Goal: Task Accomplishment & Management: Manage account settings

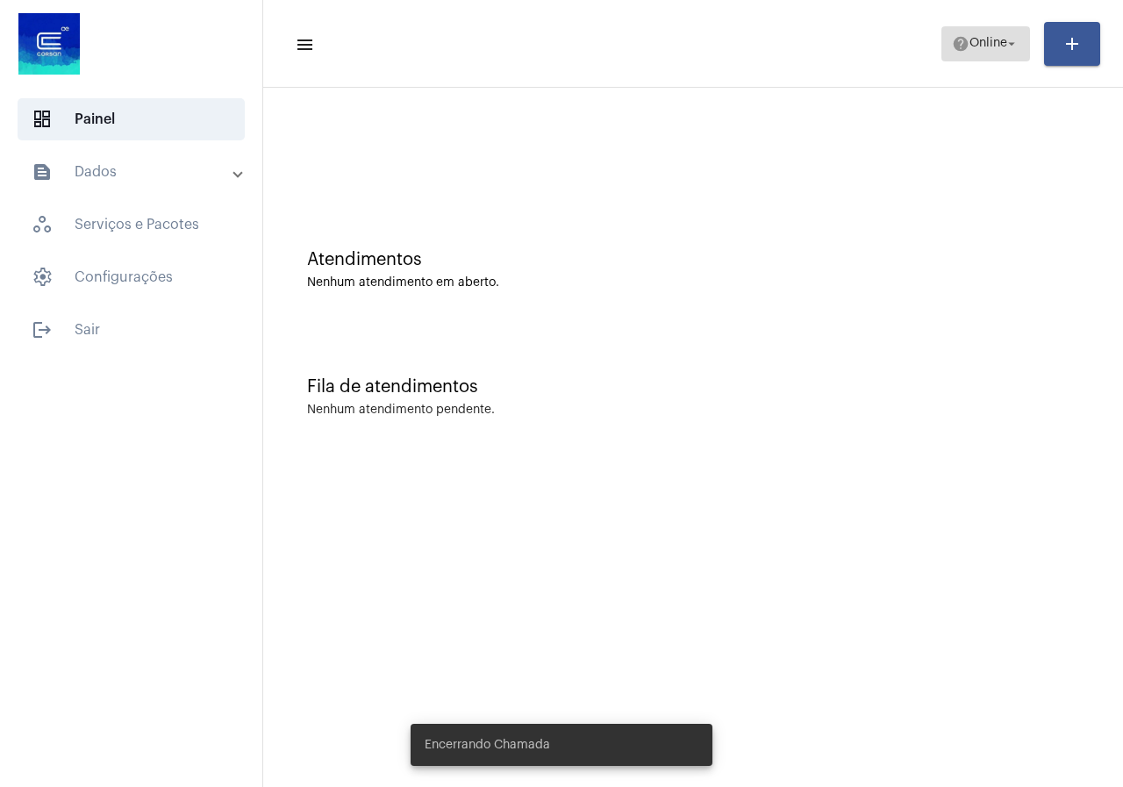
click at [976, 39] on span "Online" at bounding box center [989, 44] width 38 height 12
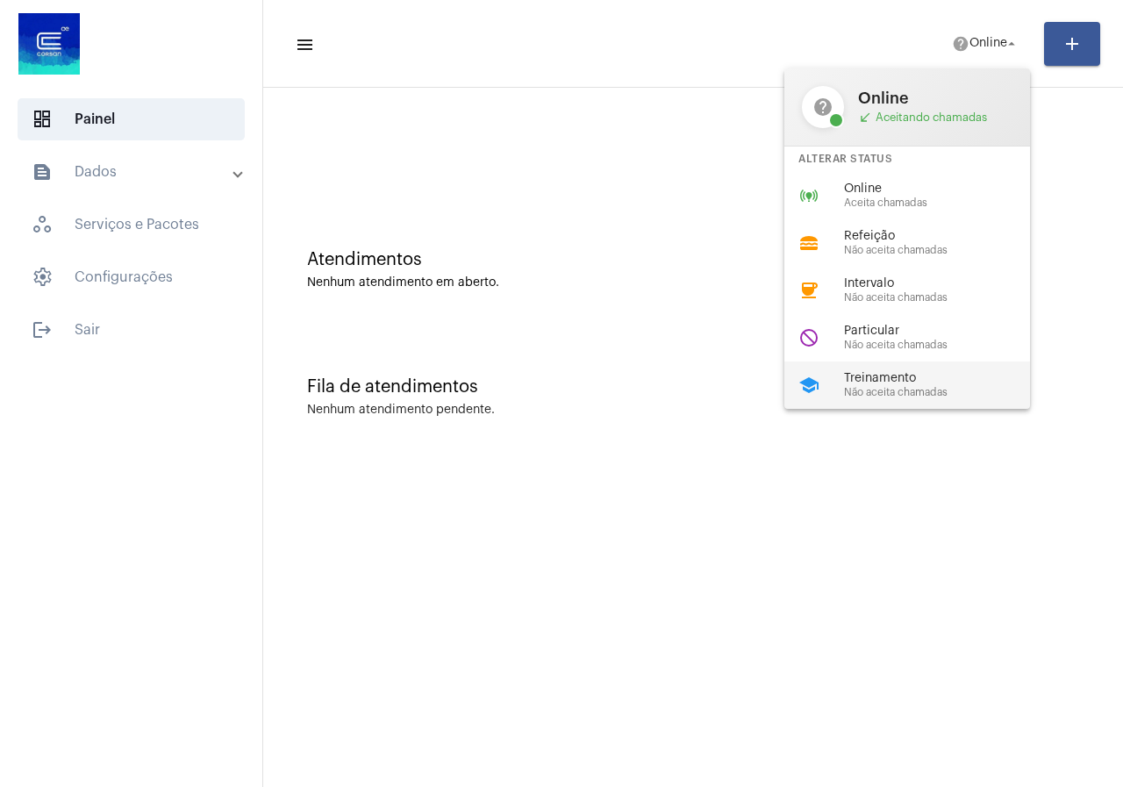
click at [937, 368] on div "school Treinamento Não aceita chamadas" at bounding box center [921, 384] width 274 height 47
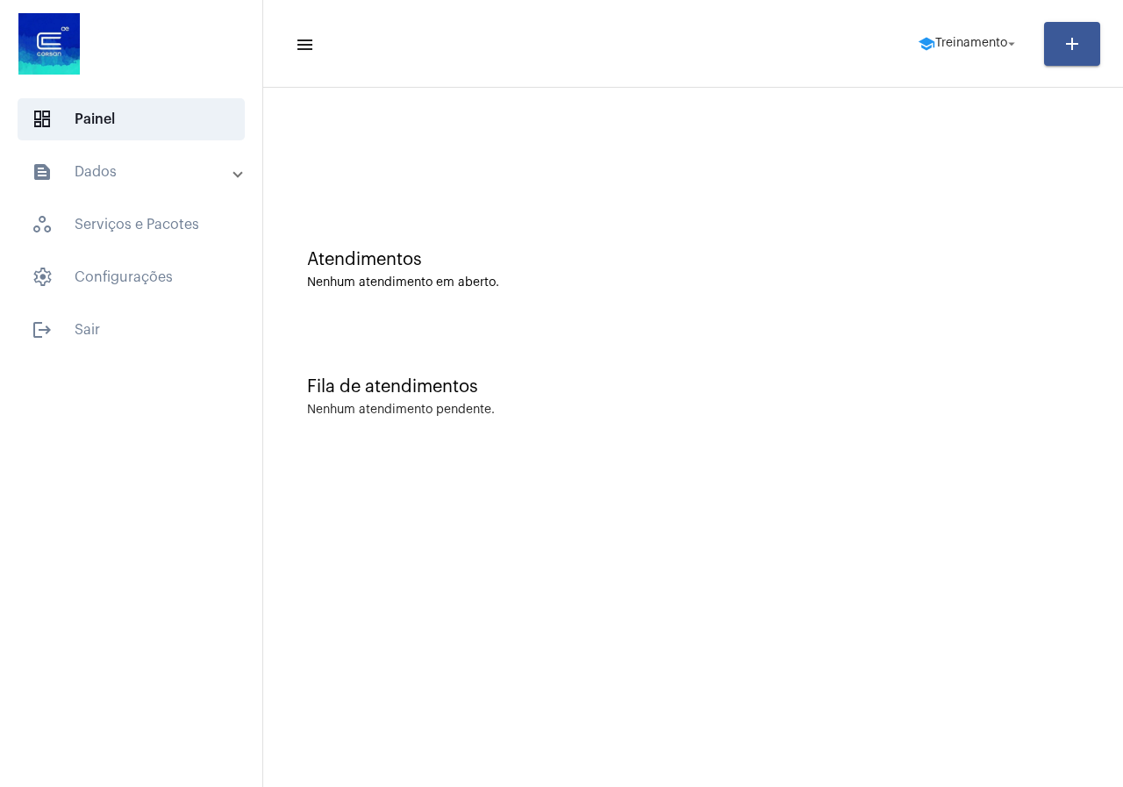
click at [98, 186] on mat-expansion-panel-header "text_snippet_outlined Dados" at bounding box center [137, 172] width 252 height 42
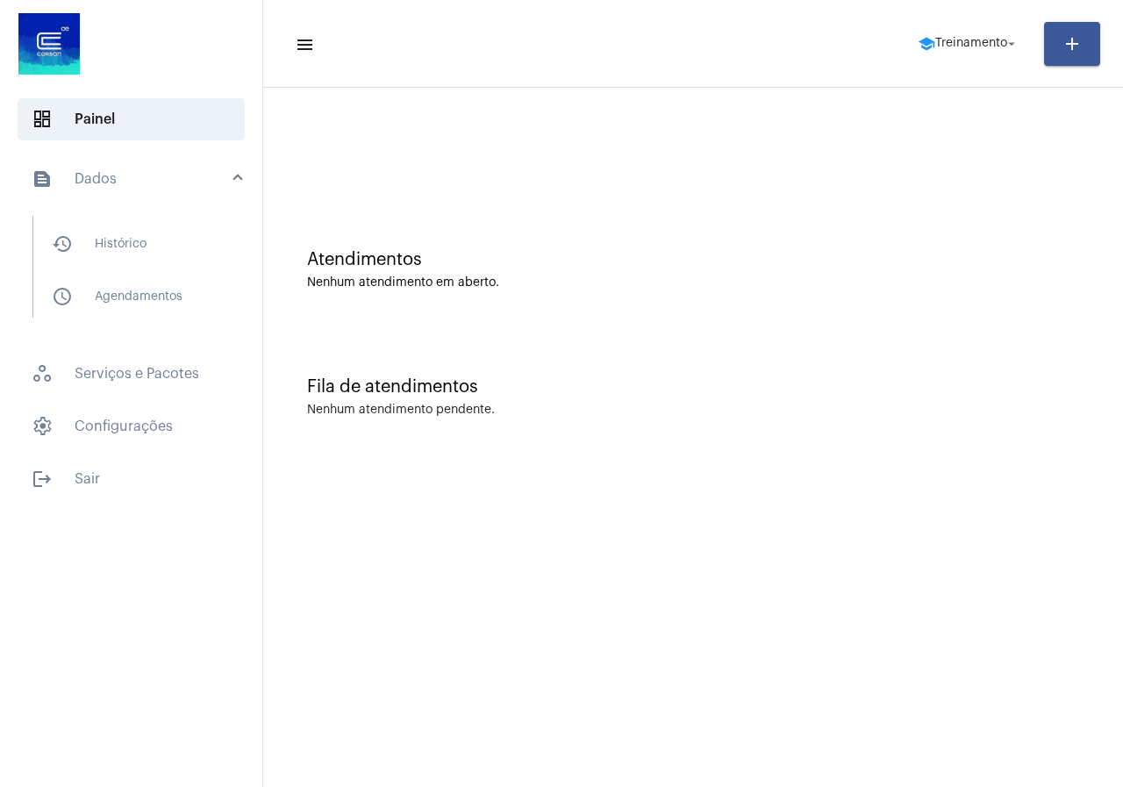
drag, startPoint x: 121, startPoint y: 227, endPoint x: 123, endPoint y: 218, distance: 8.9
click at [121, 226] on span "history_outlined Histórico" at bounding box center [130, 244] width 185 height 42
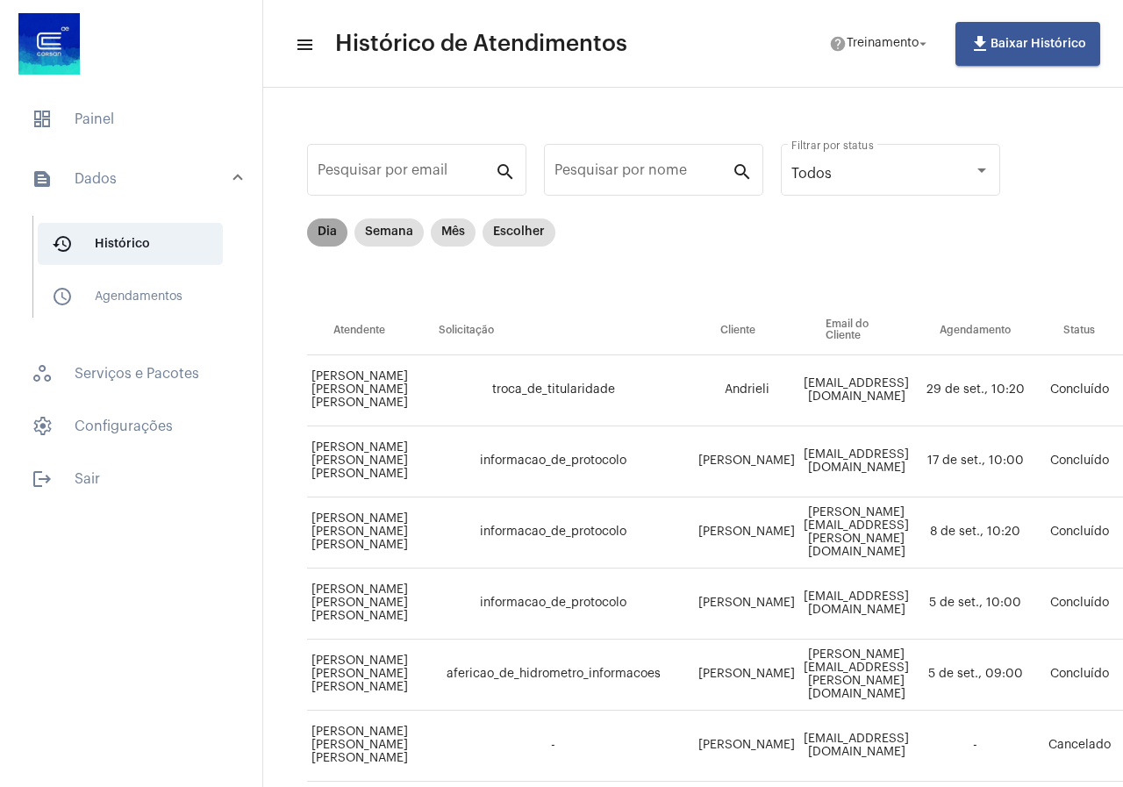
click at [319, 242] on mat-chip "Dia" at bounding box center [327, 232] width 40 height 28
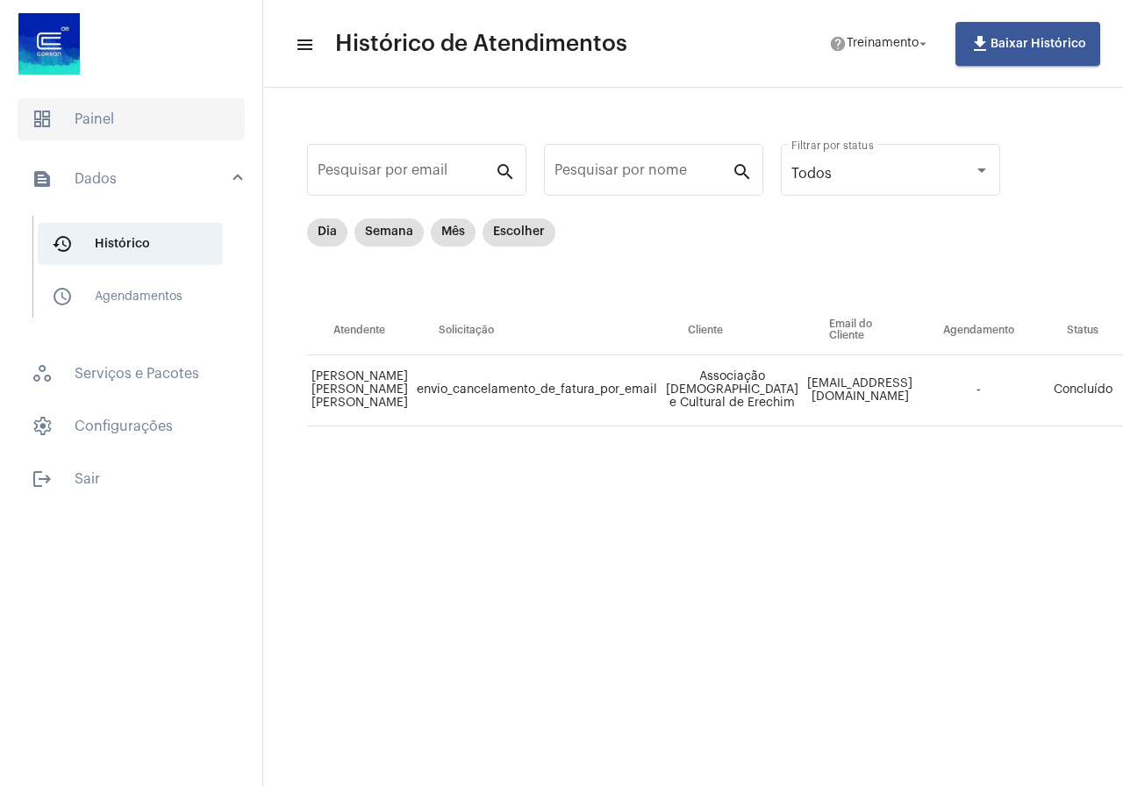
click at [93, 117] on span "dashboard Painel" at bounding box center [131, 119] width 227 height 42
